Goal: Book appointment/travel/reservation

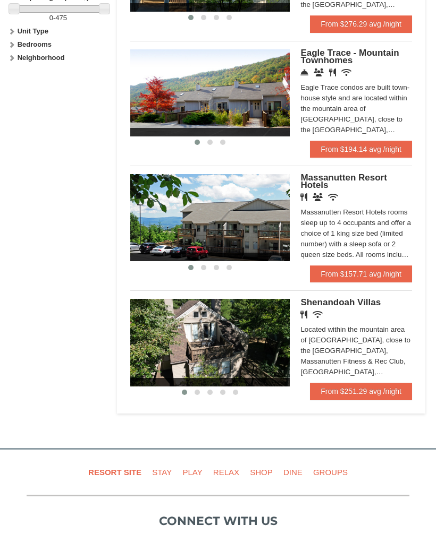
scroll to position [548, 0]
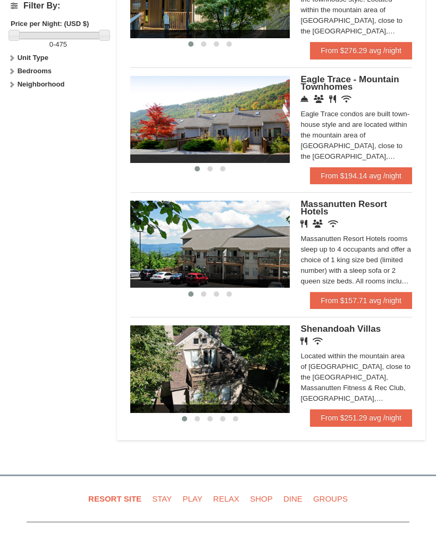
click at [171, 368] on img at bounding box center [209, 369] width 159 height 87
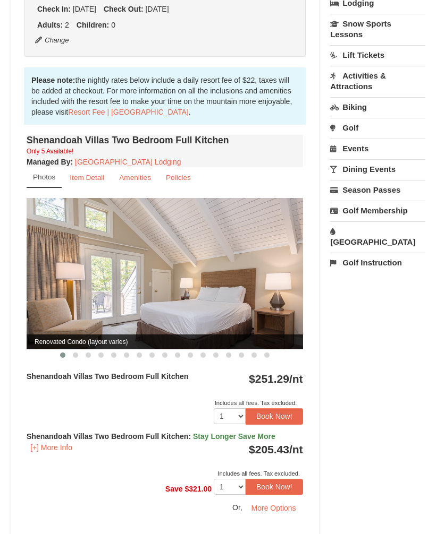
scroll to position [287, 0]
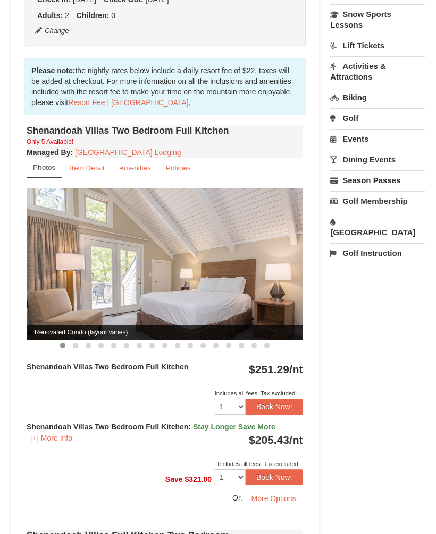
click at [90, 305] on img at bounding box center [165, 264] width 276 height 151
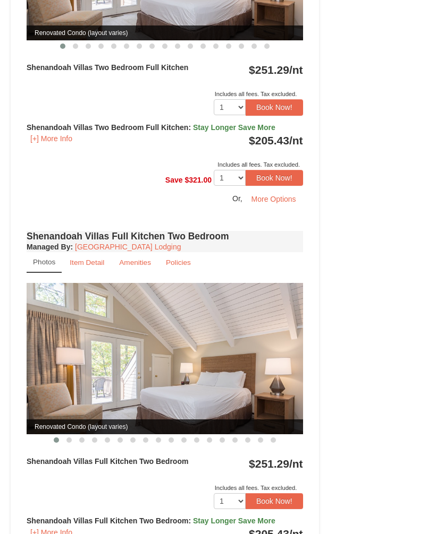
scroll to position [587, 0]
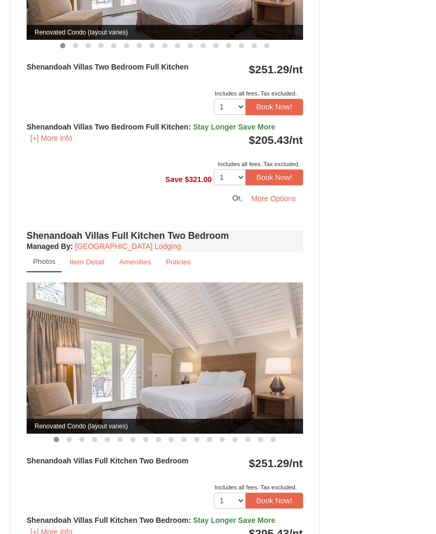
click at [96, 369] on img at bounding box center [165, 358] width 276 height 151
click at [70, 437] on span at bounding box center [68, 439] width 5 height 5
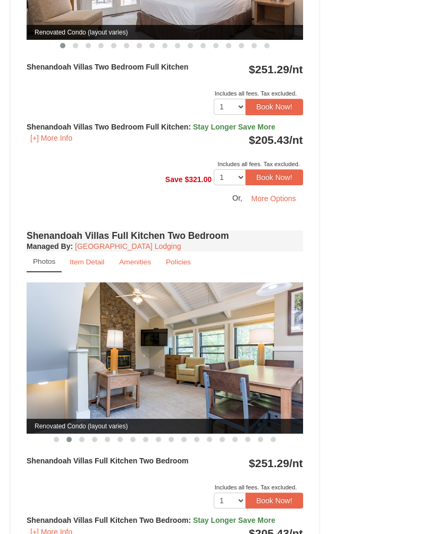
click at [84, 440] on button at bounding box center [81, 439] width 13 height 11
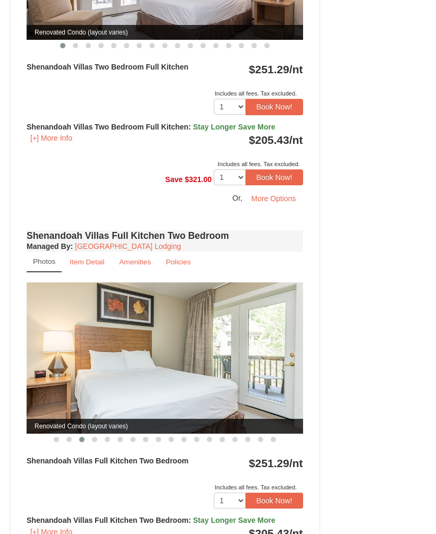
click at [96, 441] on button at bounding box center [94, 439] width 13 height 11
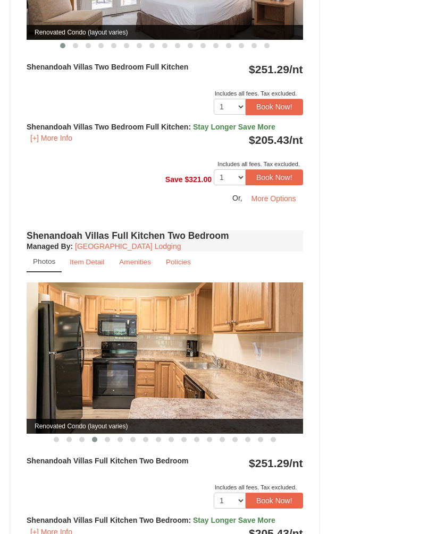
click at [108, 439] on span at bounding box center [107, 439] width 5 height 5
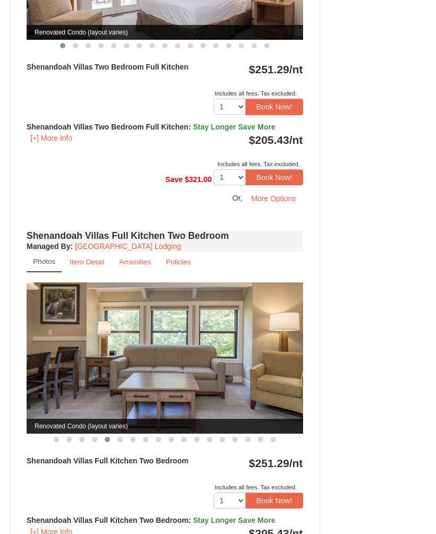
click at [121, 442] on button at bounding box center [120, 439] width 13 height 11
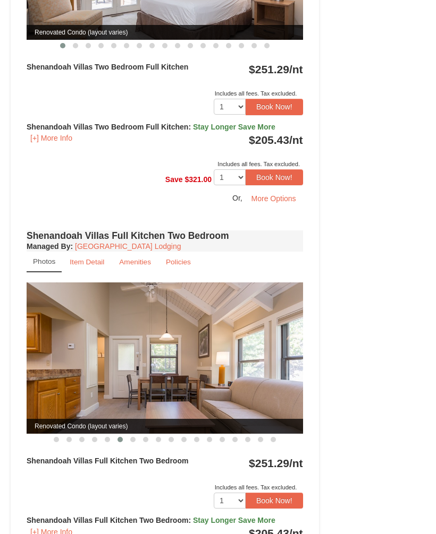
click at [133, 441] on button at bounding box center [132, 439] width 13 height 11
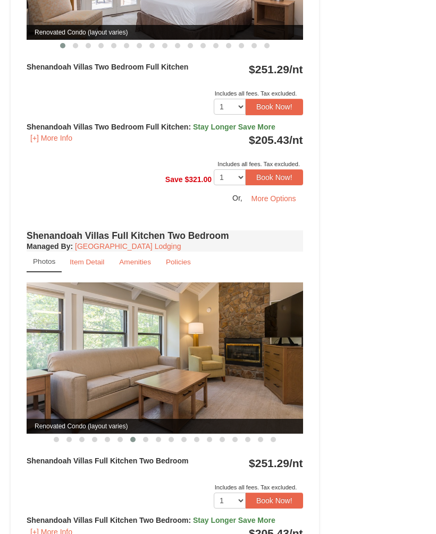
click at [148, 438] on button at bounding box center [145, 439] width 13 height 11
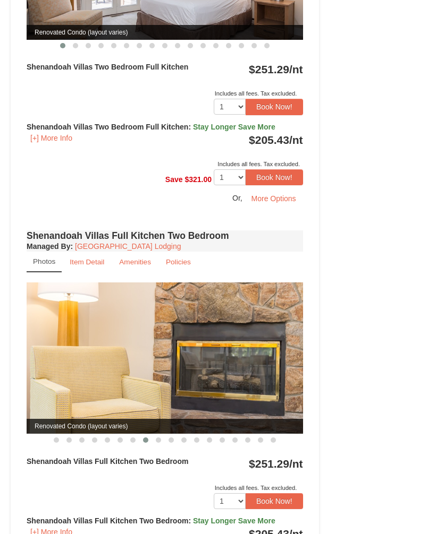
click at [156, 439] on span at bounding box center [158, 440] width 5 height 5
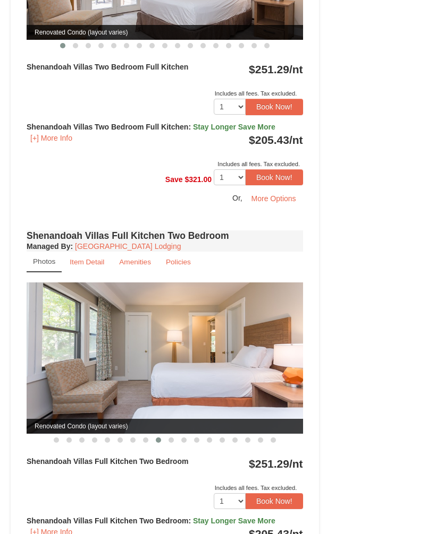
click at [172, 442] on button at bounding box center [171, 440] width 13 height 11
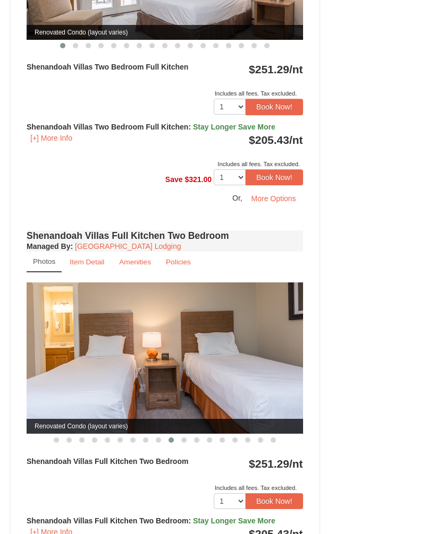
click at [186, 438] on button at bounding box center [183, 440] width 13 height 11
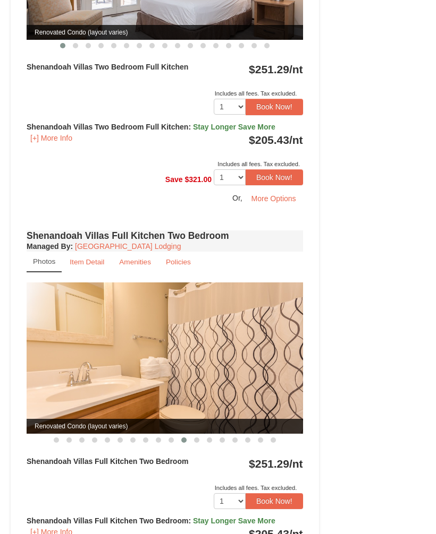
click at [201, 438] on button at bounding box center [196, 440] width 13 height 11
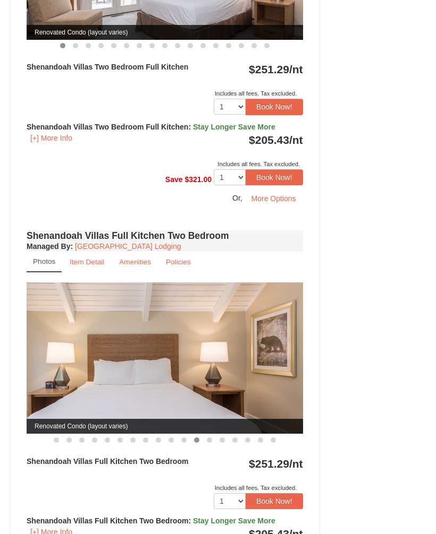
click at [215, 439] on button at bounding box center [209, 440] width 13 height 11
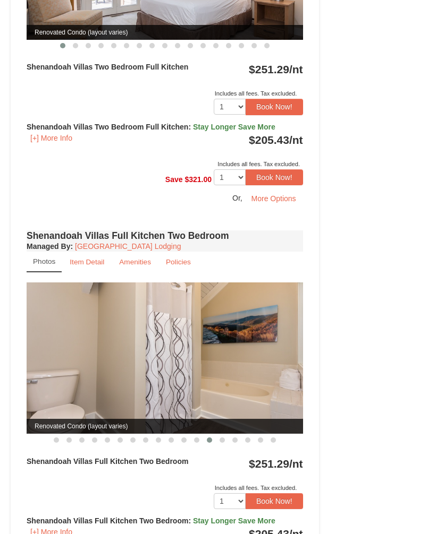
click at [226, 439] on button at bounding box center [222, 440] width 13 height 11
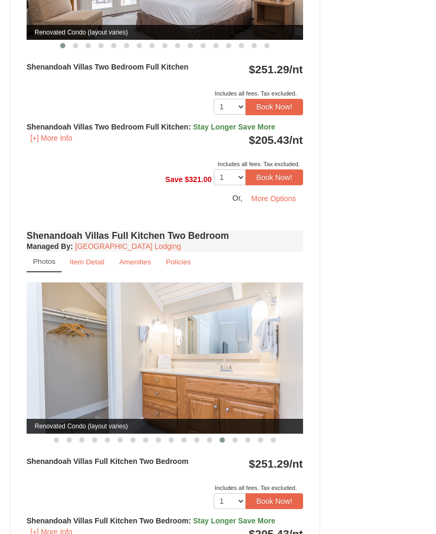
click at [237, 439] on button at bounding box center [234, 440] width 13 height 11
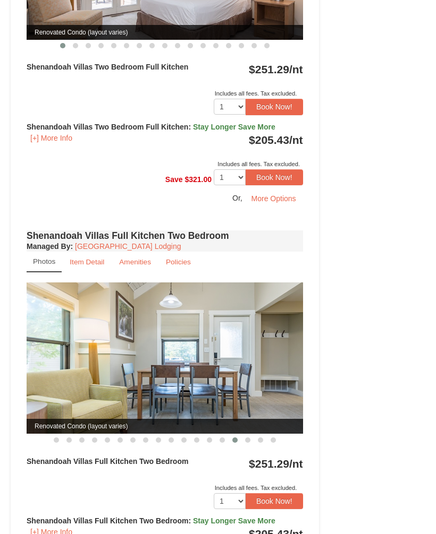
click at [251, 441] on button at bounding box center [247, 440] width 13 height 11
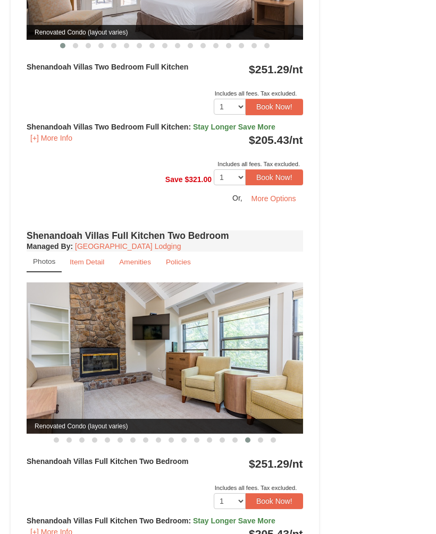
click at [265, 437] on button at bounding box center [260, 440] width 13 height 11
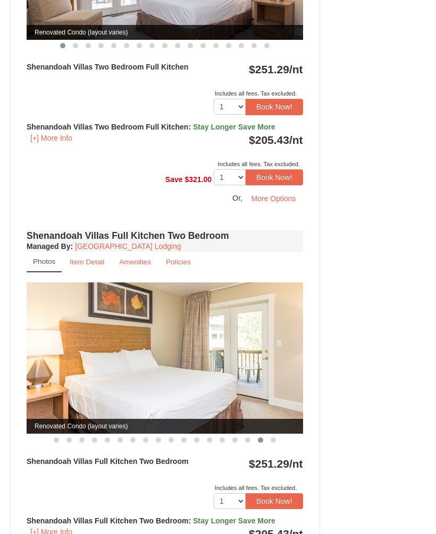
click at [276, 442] on button at bounding box center [273, 440] width 13 height 11
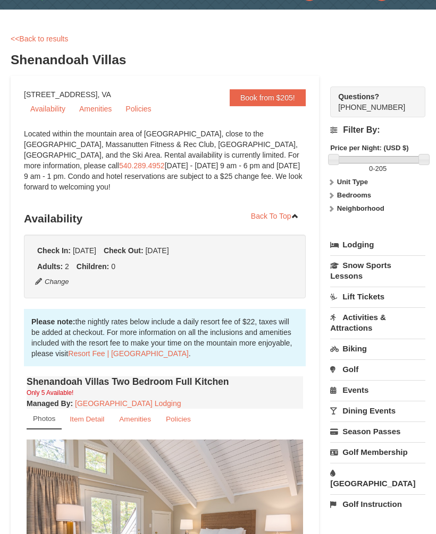
scroll to position [36, 0]
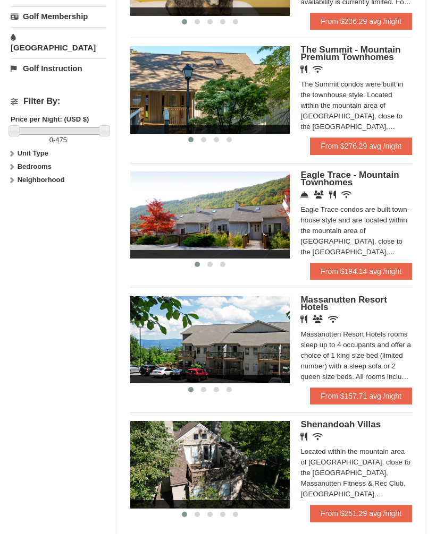
scroll to position [439, 0]
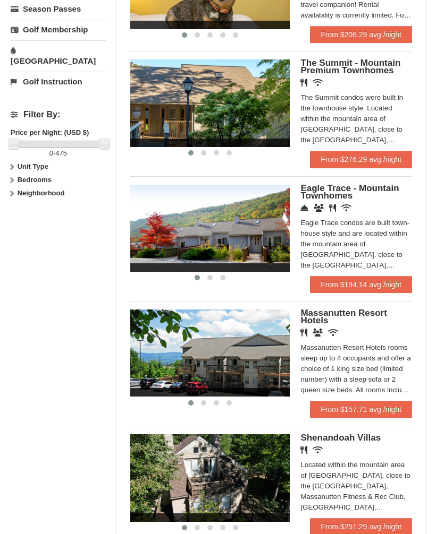
click at [378, 224] on div "Eagle Trace condos are built town-house style and are located within the mounta…" at bounding box center [356, 244] width 112 height 53
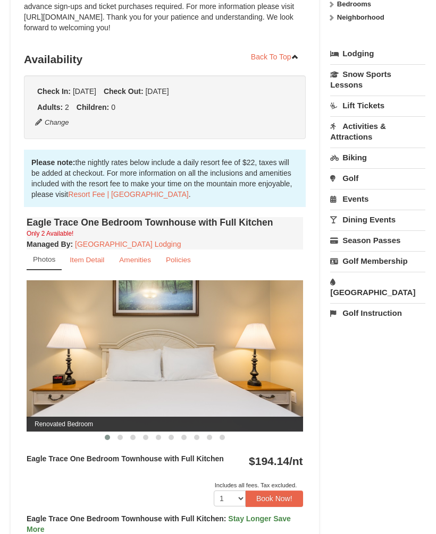
scroll to position [233, 0]
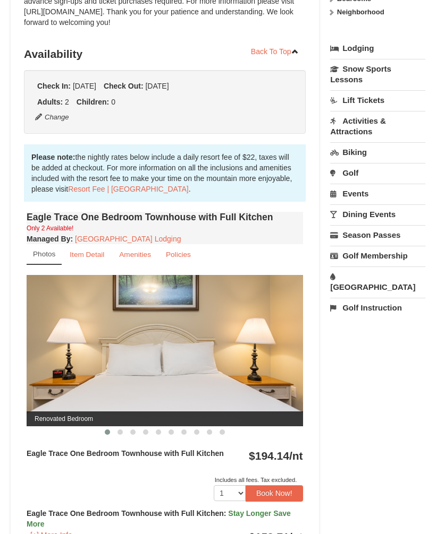
click at [122, 431] on span at bounding box center [119, 432] width 5 height 5
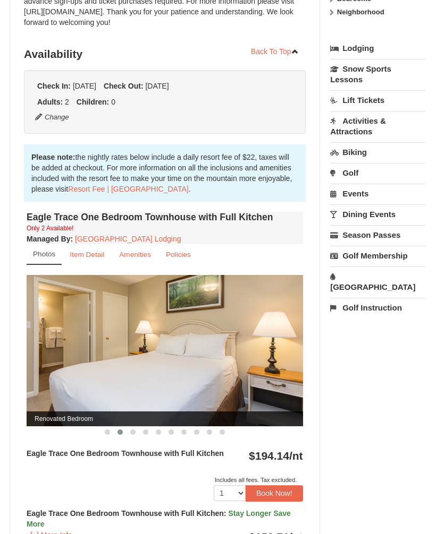
click at [138, 434] on button at bounding box center [132, 432] width 13 height 11
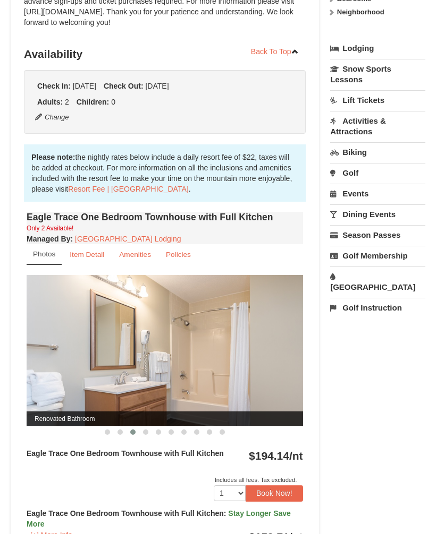
click at [147, 435] on button at bounding box center [145, 432] width 13 height 11
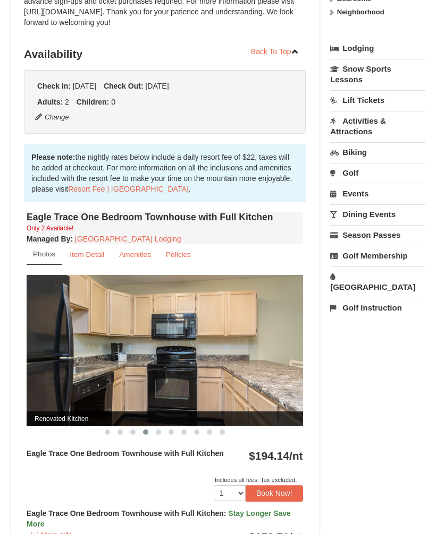
click at [163, 435] on button at bounding box center [158, 432] width 13 height 11
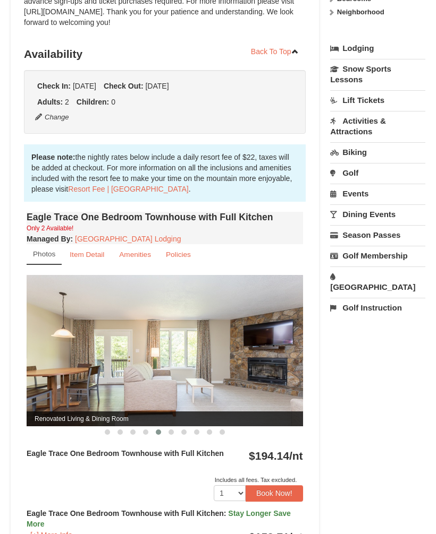
click at [175, 432] on button at bounding box center [171, 432] width 13 height 11
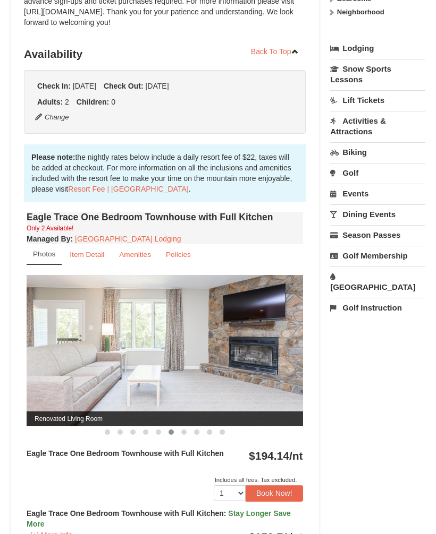
click at [186, 432] on button at bounding box center [183, 432] width 13 height 11
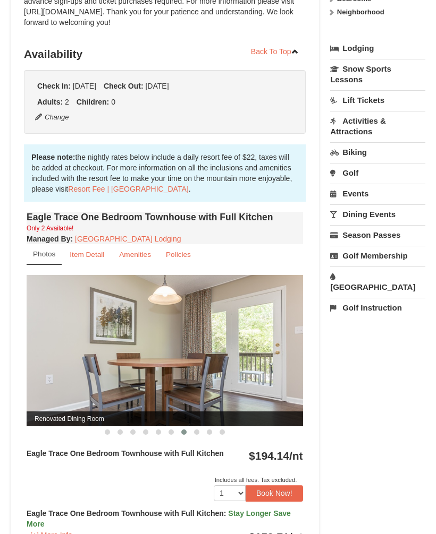
click at [201, 434] on button at bounding box center [196, 432] width 13 height 11
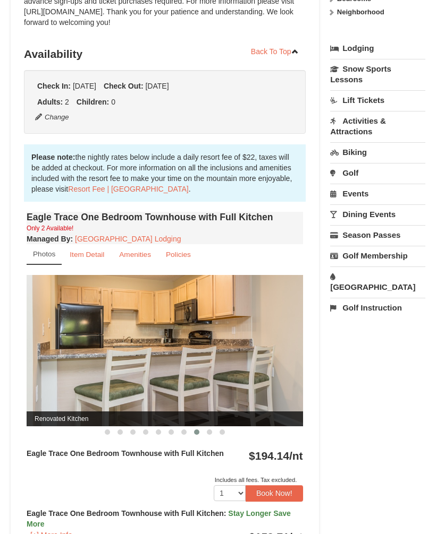
click at [214, 434] on button at bounding box center [209, 432] width 13 height 11
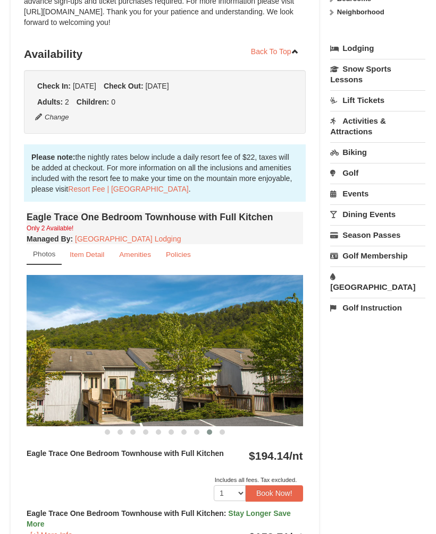
click at [226, 430] on button at bounding box center [222, 432] width 13 height 11
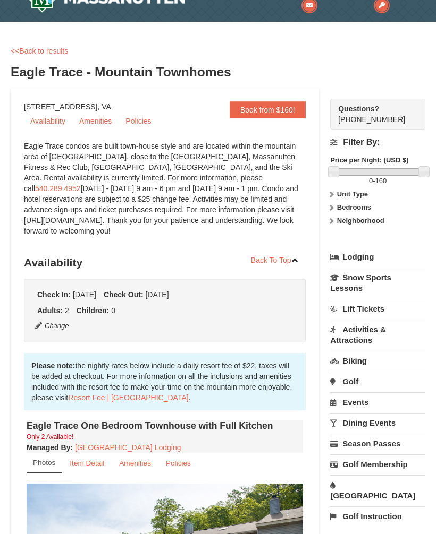
scroll to position [0, 0]
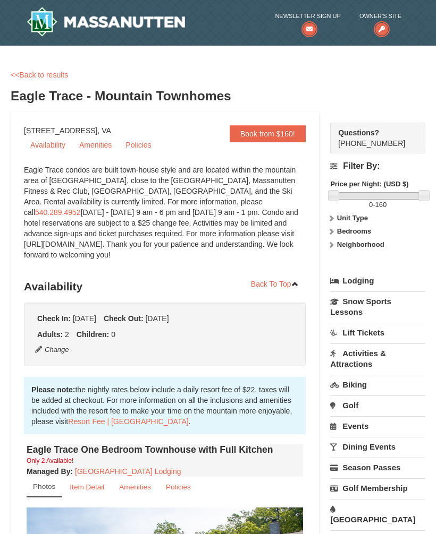
click at [378, 336] on link "Lift Tickets" at bounding box center [377, 333] width 95 height 20
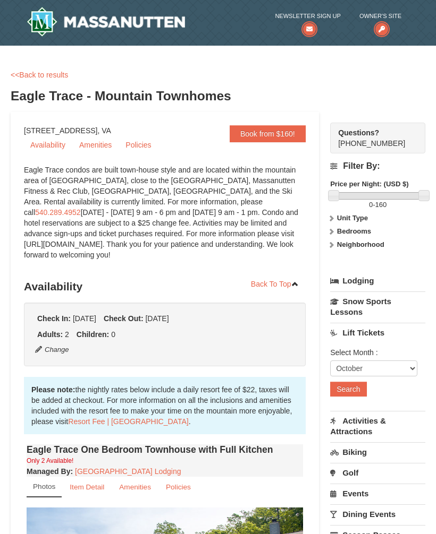
click at [391, 310] on link "Snow Sports Lessons" at bounding box center [377, 307] width 95 height 30
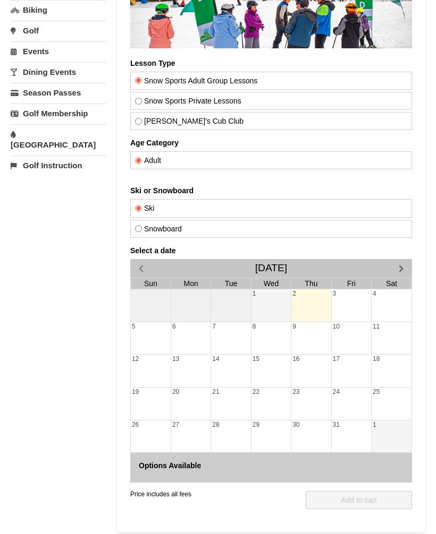
scroll to position [184, 0]
click at [402, 271] on span "button" at bounding box center [400, 267] width 11 height 11
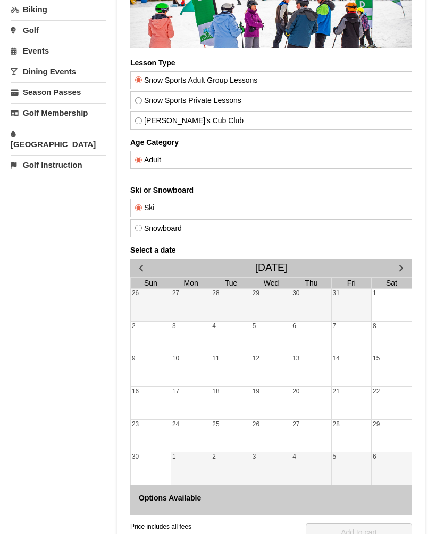
click at [402, 271] on span "button" at bounding box center [400, 267] width 11 height 11
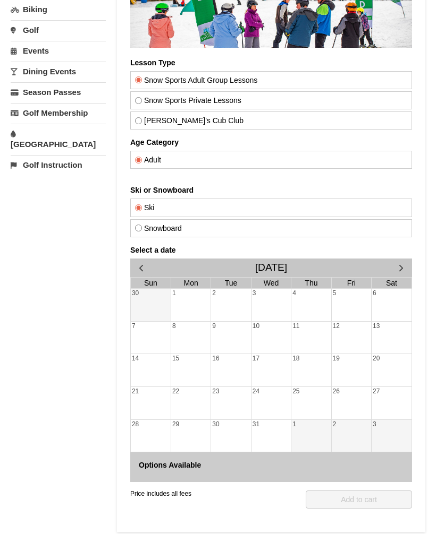
click at [408, 265] on button "button" at bounding box center [401, 268] width 22 height 19
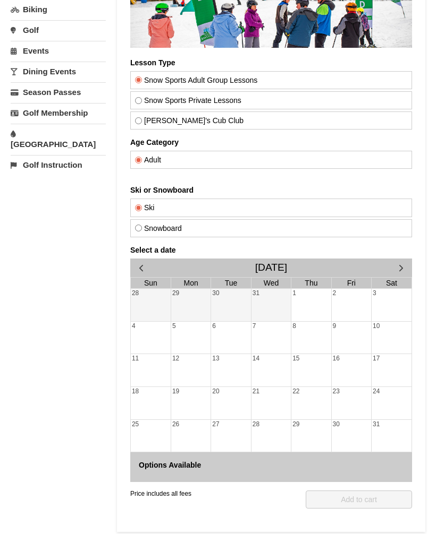
click at [410, 267] on button "button" at bounding box center [401, 268] width 22 height 19
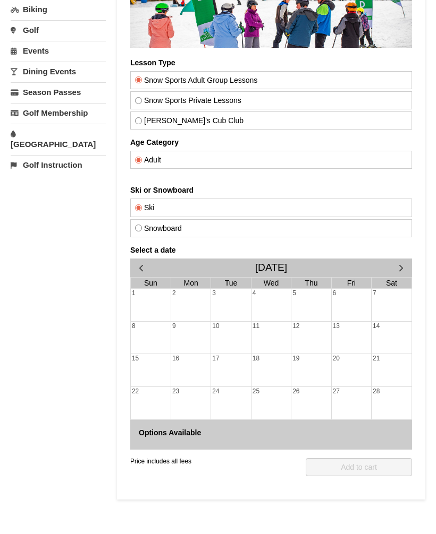
click at [138, 262] on span "button" at bounding box center [140, 267] width 11 height 11
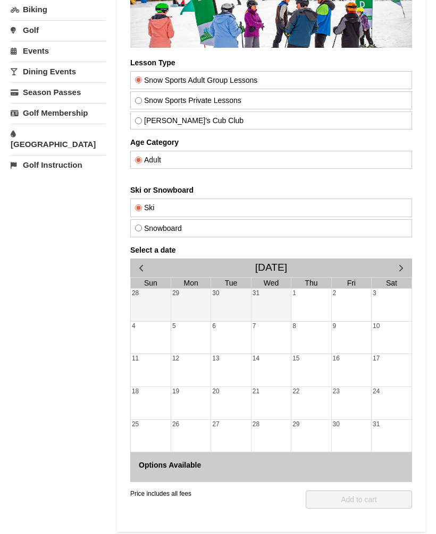
click at [136, 262] on span "button" at bounding box center [140, 267] width 11 height 11
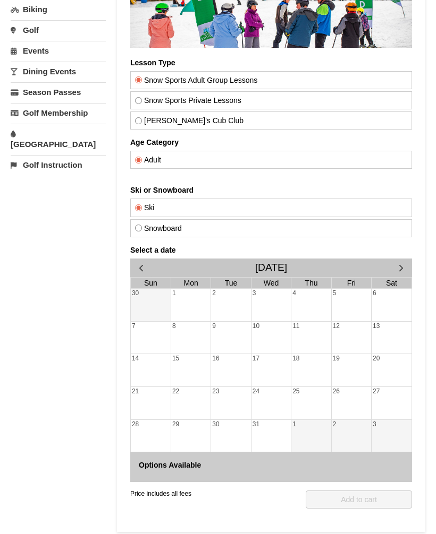
click at [243, 104] on label "Snow Sports Private Lessons" at bounding box center [271, 100] width 272 height 8
click at [142, 104] on input "Snow Sports Private Lessons" at bounding box center [138, 100] width 7 height 7
radio input "true"
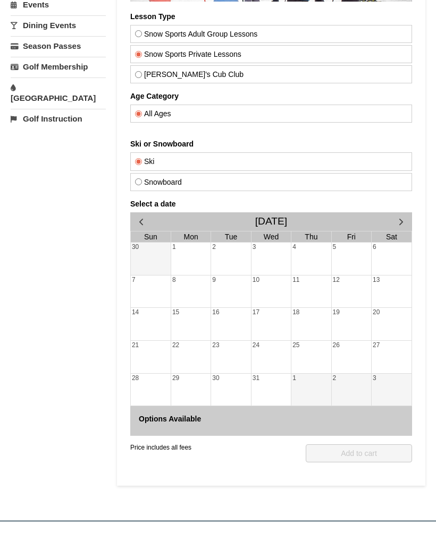
scroll to position [233, 0]
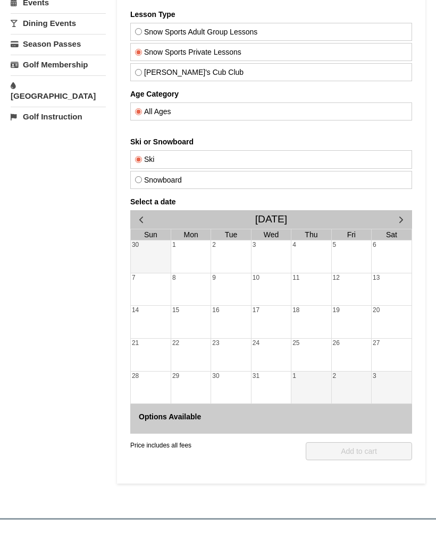
click at [368, 413] on h4 "Options Available" at bounding box center [271, 417] width 265 height 8
click at [402, 223] on span "button" at bounding box center [400, 219] width 11 height 11
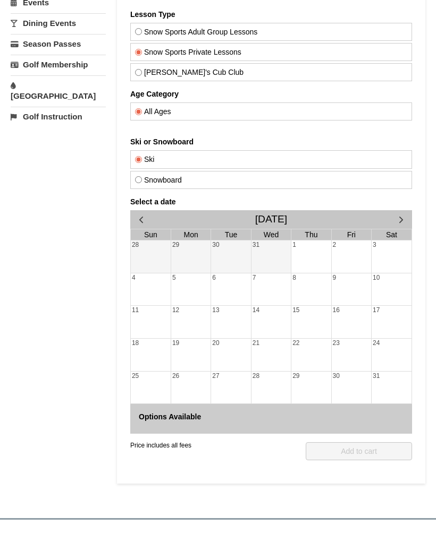
click at [406, 220] on span "button" at bounding box center [400, 219] width 11 height 11
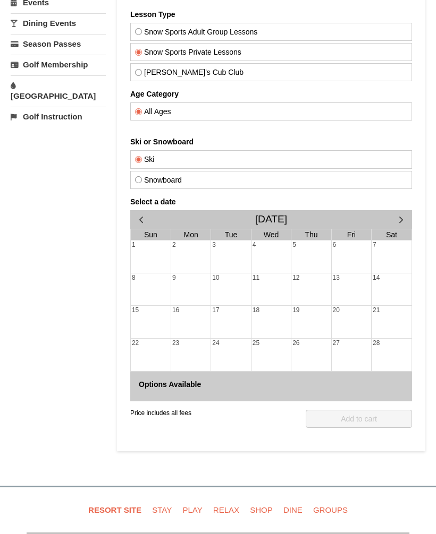
click at [407, 215] on button "button" at bounding box center [401, 219] width 22 height 19
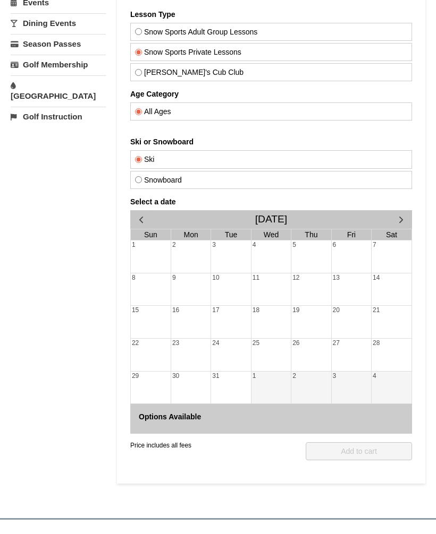
click at [414, 220] on div at bounding box center [271, 166] width 308 height 636
click at [146, 220] on span "button" at bounding box center [140, 219] width 11 height 11
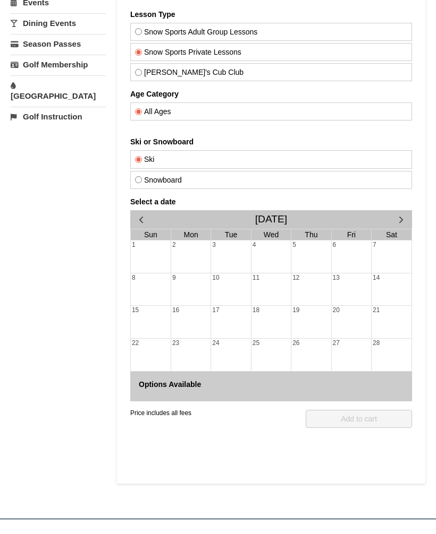
click at [146, 219] on span "button" at bounding box center [140, 219] width 11 height 11
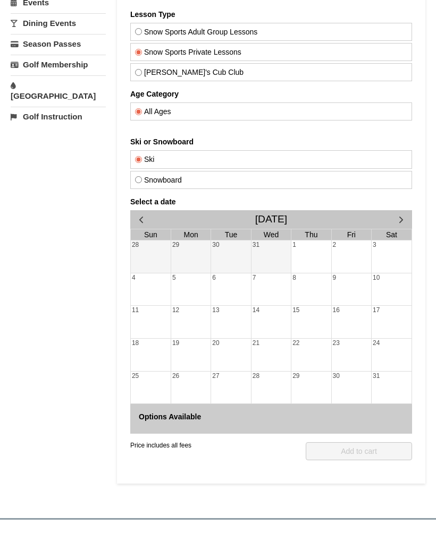
click at [138, 210] on button "button" at bounding box center [141, 219] width 22 height 19
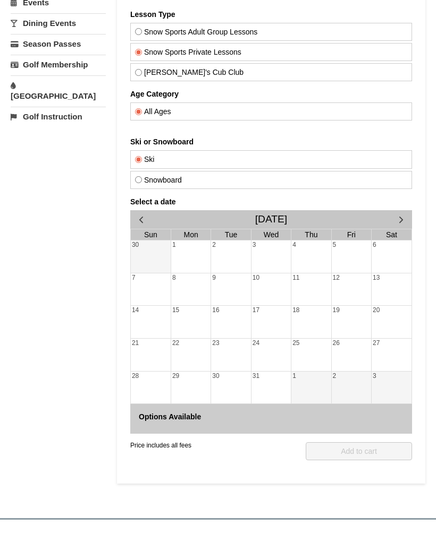
click at [137, 210] on button "button" at bounding box center [141, 219] width 22 height 19
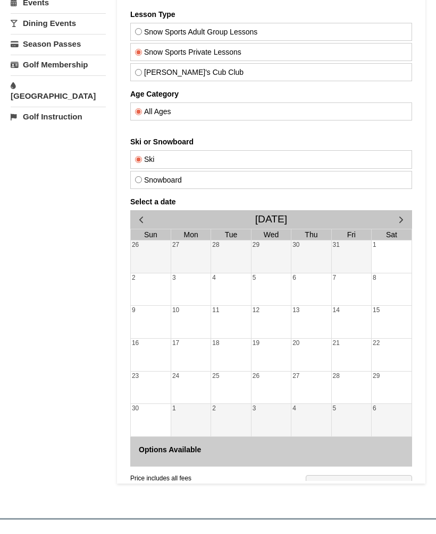
click at [136, 211] on button "button" at bounding box center [141, 219] width 22 height 19
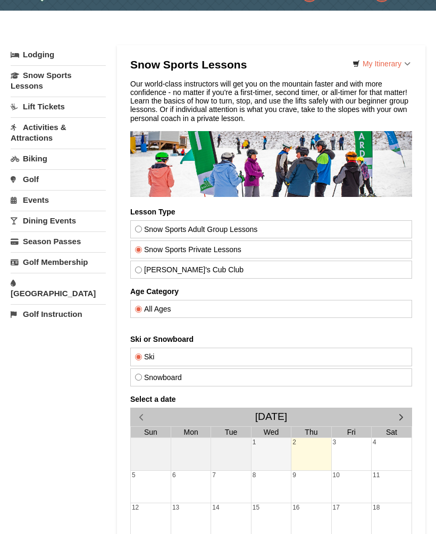
scroll to position [0, 0]
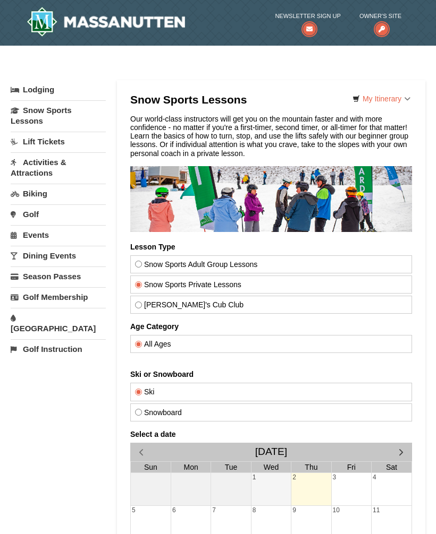
click at [30, 174] on link "Activities & Attractions" at bounding box center [58, 167] width 95 height 30
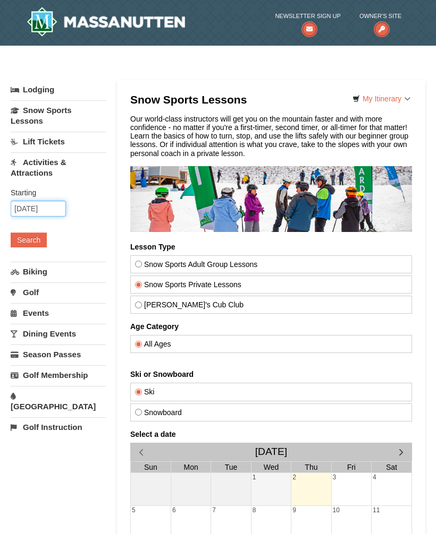
click at [30, 211] on input "10/02/2025" at bounding box center [38, 209] width 55 height 16
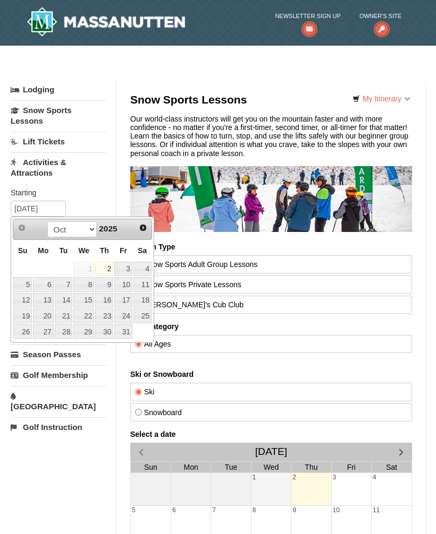
click at [148, 303] on link "18" at bounding box center [142, 300] width 18 height 15
type input "[DATE]"
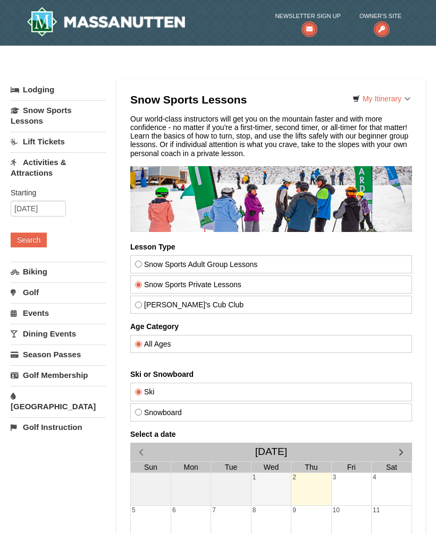
click at [38, 243] on button "Search" at bounding box center [29, 240] width 36 height 15
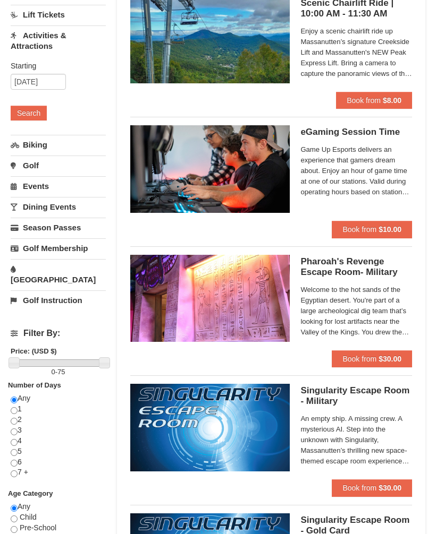
scroll to position [126, 0]
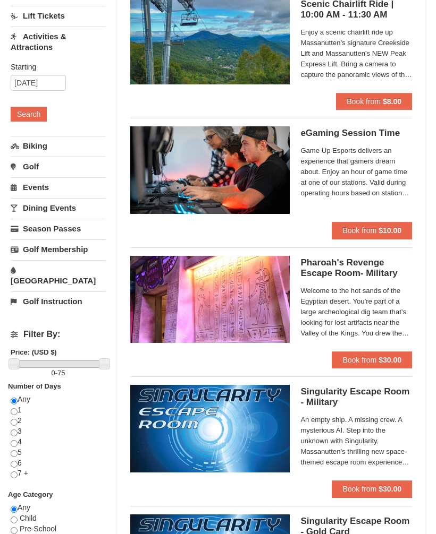
click at [39, 187] on link "Events" at bounding box center [58, 187] width 95 height 20
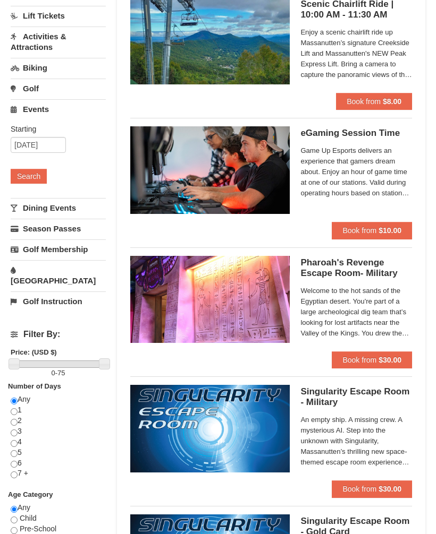
click at [30, 175] on button "Search" at bounding box center [29, 176] width 36 height 15
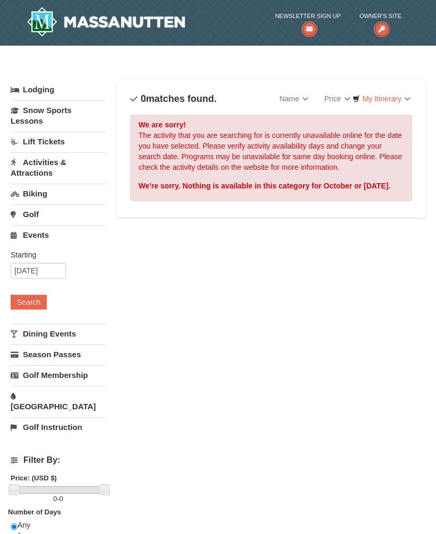
click at [31, 333] on link "Dining Events" at bounding box center [58, 334] width 95 height 20
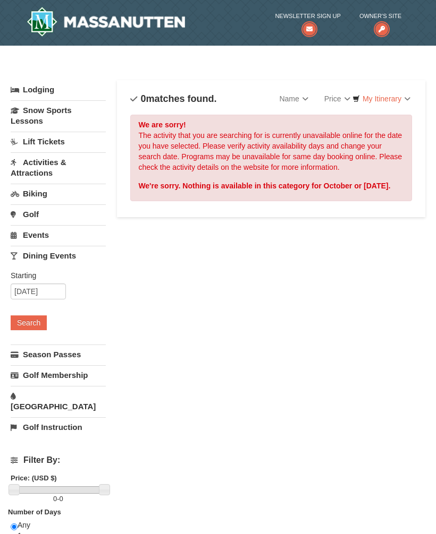
click at [20, 325] on button "Search" at bounding box center [29, 322] width 36 height 15
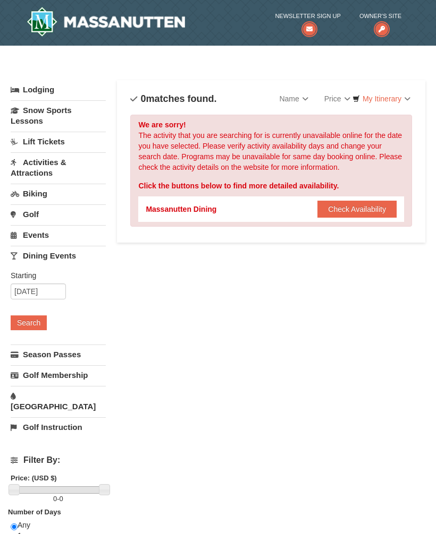
click at [33, 88] on link "Lodging" at bounding box center [58, 89] width 95 height 19
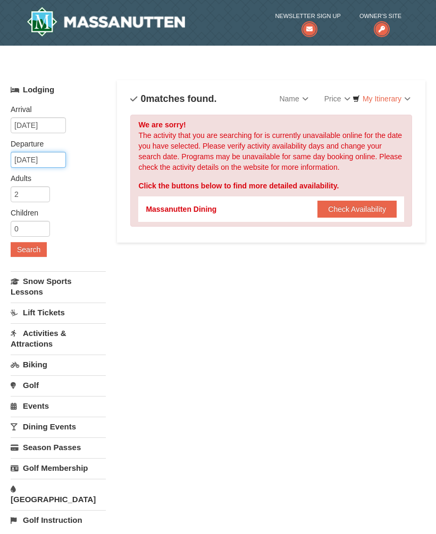
click at [38, 161] on input "10/20/2025" at bounding box center [38, 160] width 55 height 16
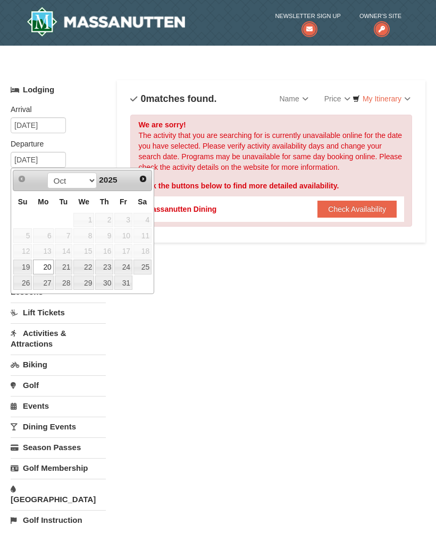
click at [145, 266] on link "25" at bounding box center [142, 267] width 18 height 15
type input "[DATE]"
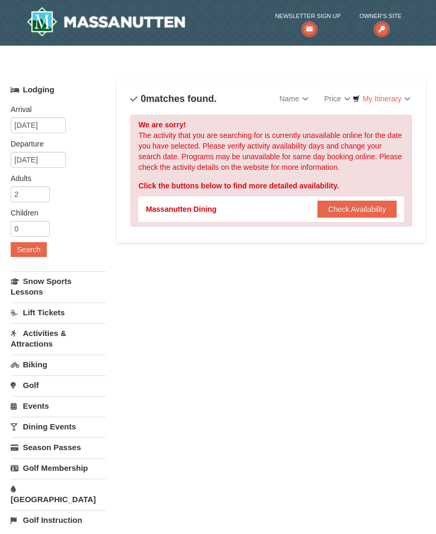
click at [21, 254] on button "Search" at bounding box center [29, 249] width 36 height 15
